Goal: Information Seeking & Learning: Learn about a topic

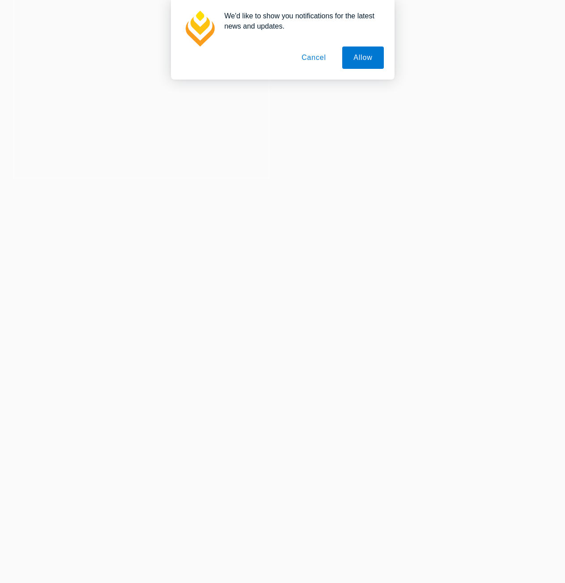
scroll to position [119, 0]
click at [318, 52] on button "Cancel" at bounding box center [313, 58] width 47 height 22
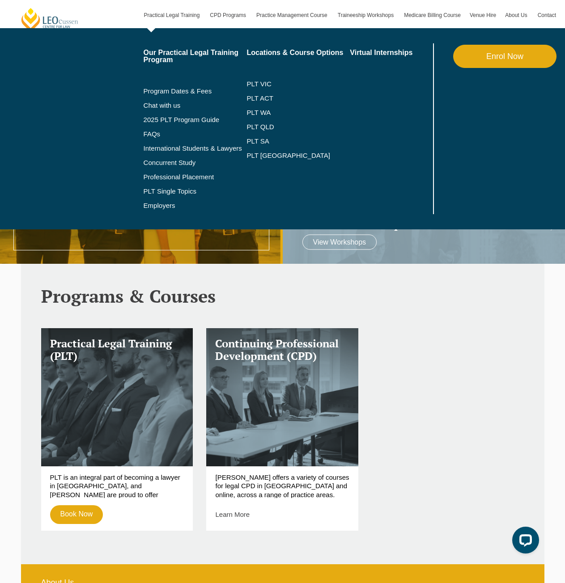
scroll to position [0, 0]
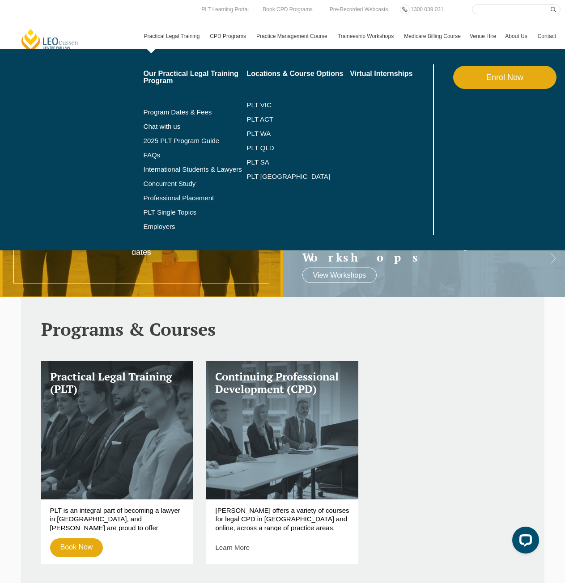
click at [173, 33] on link "Practical Legal Training" at bounding box center [173, 36] width 66 height 26
